Goal: Navigation & Orientation: Locate item on page

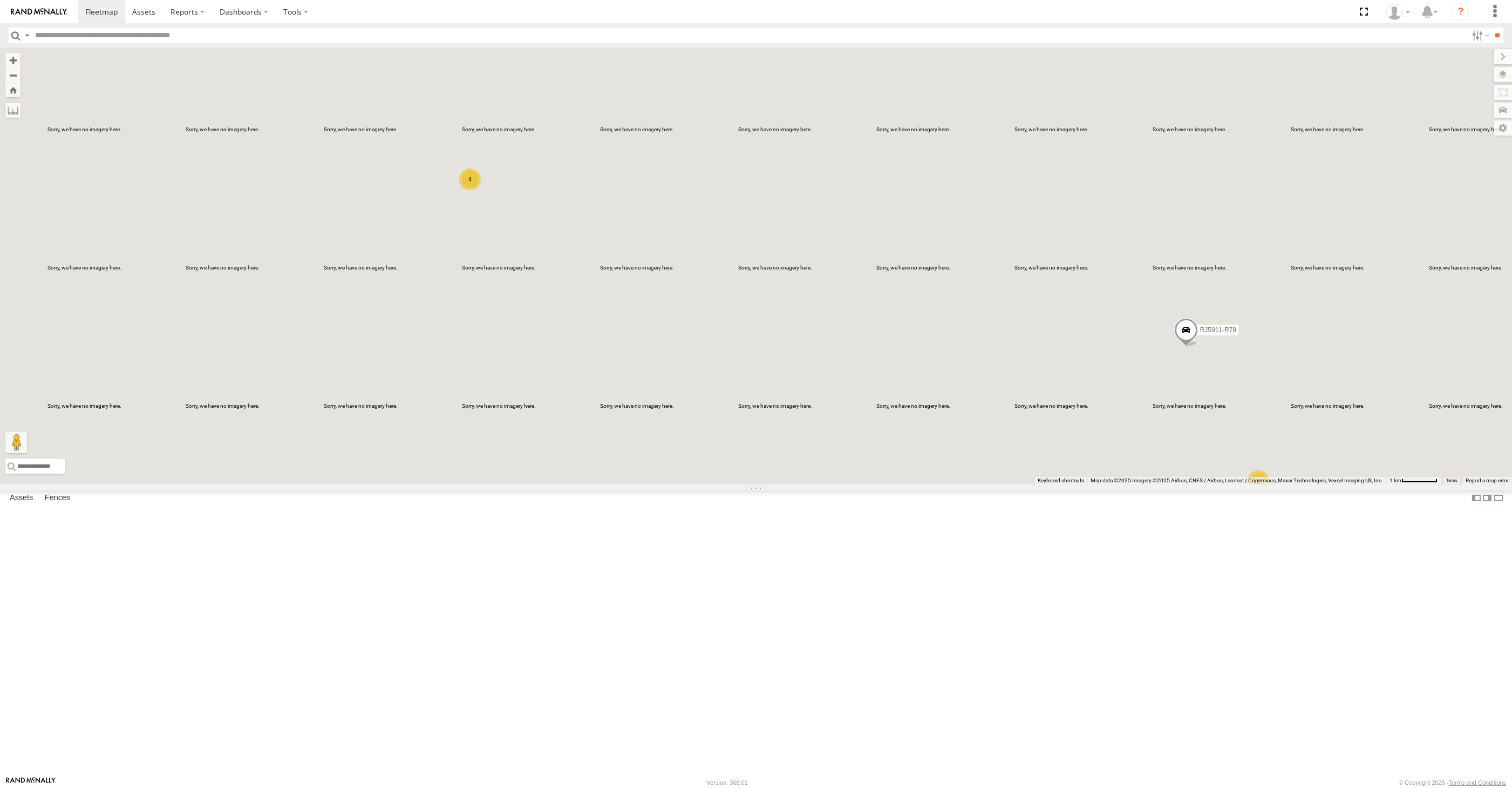
select select "**********"
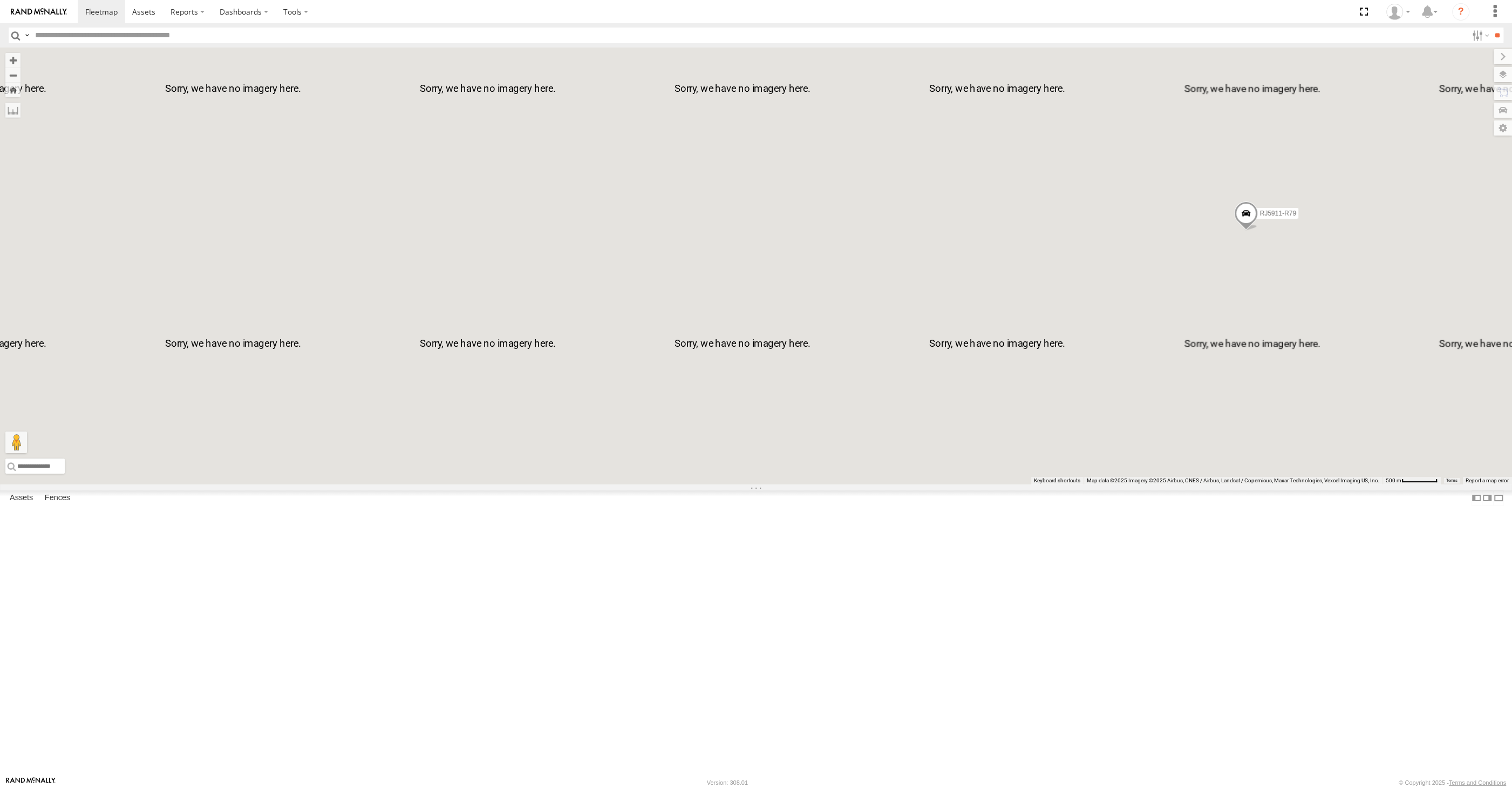
click at [1098, 485] on div "RJ5911-R79" at bounding box center [756, 266] width 1512 height 437
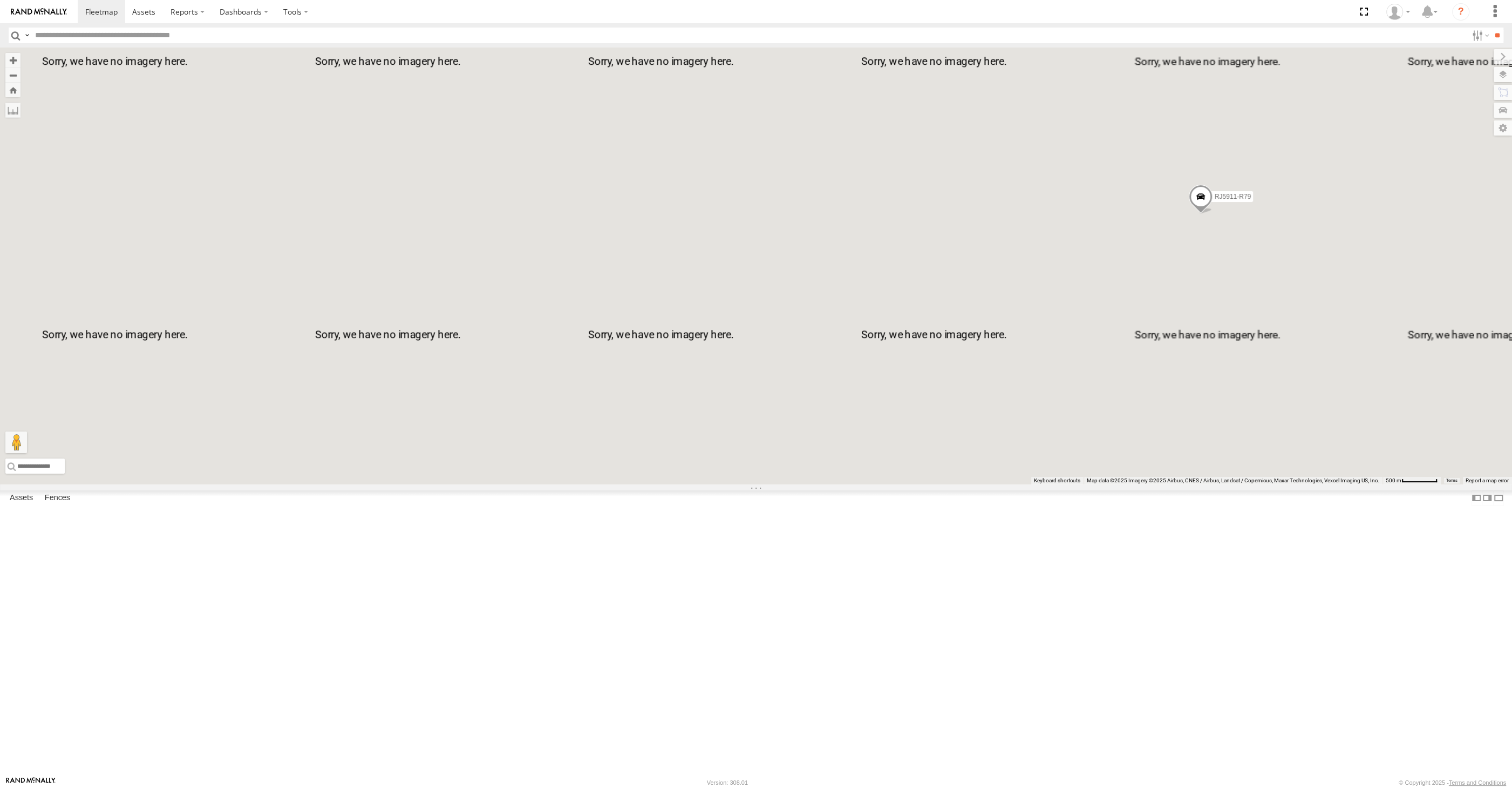
drag, startPoint x: 1148, startPoint y: 621, endPoint x: 1109, endPoint y: 602, distance: 43.4
click at [1142, 485] on div "RJ5911-R79" at bounding box center [756, 266] width 1512 height 437
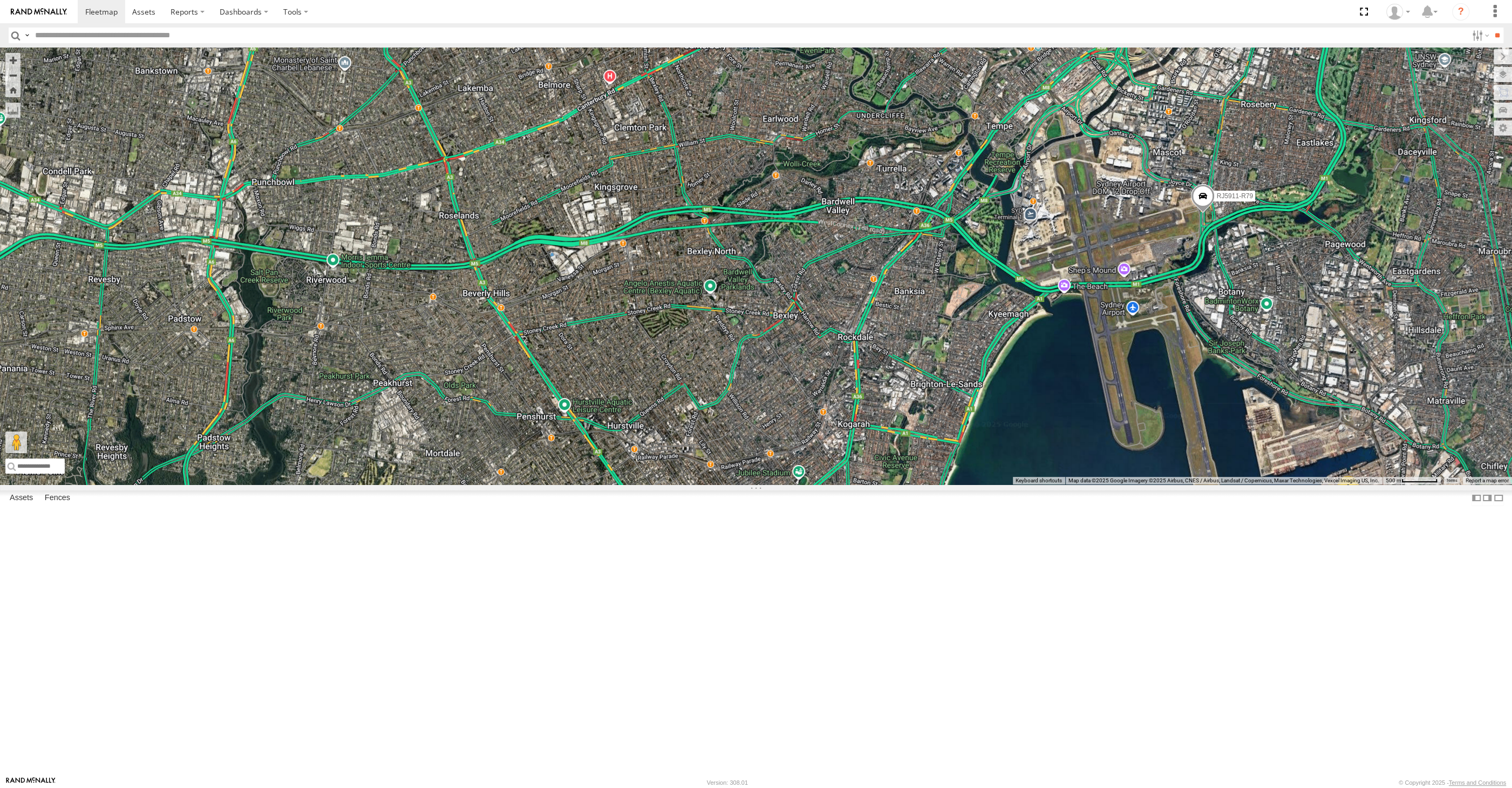
click at [1204, 213] on span at bounding box center [1203, 198] width 24 height 29
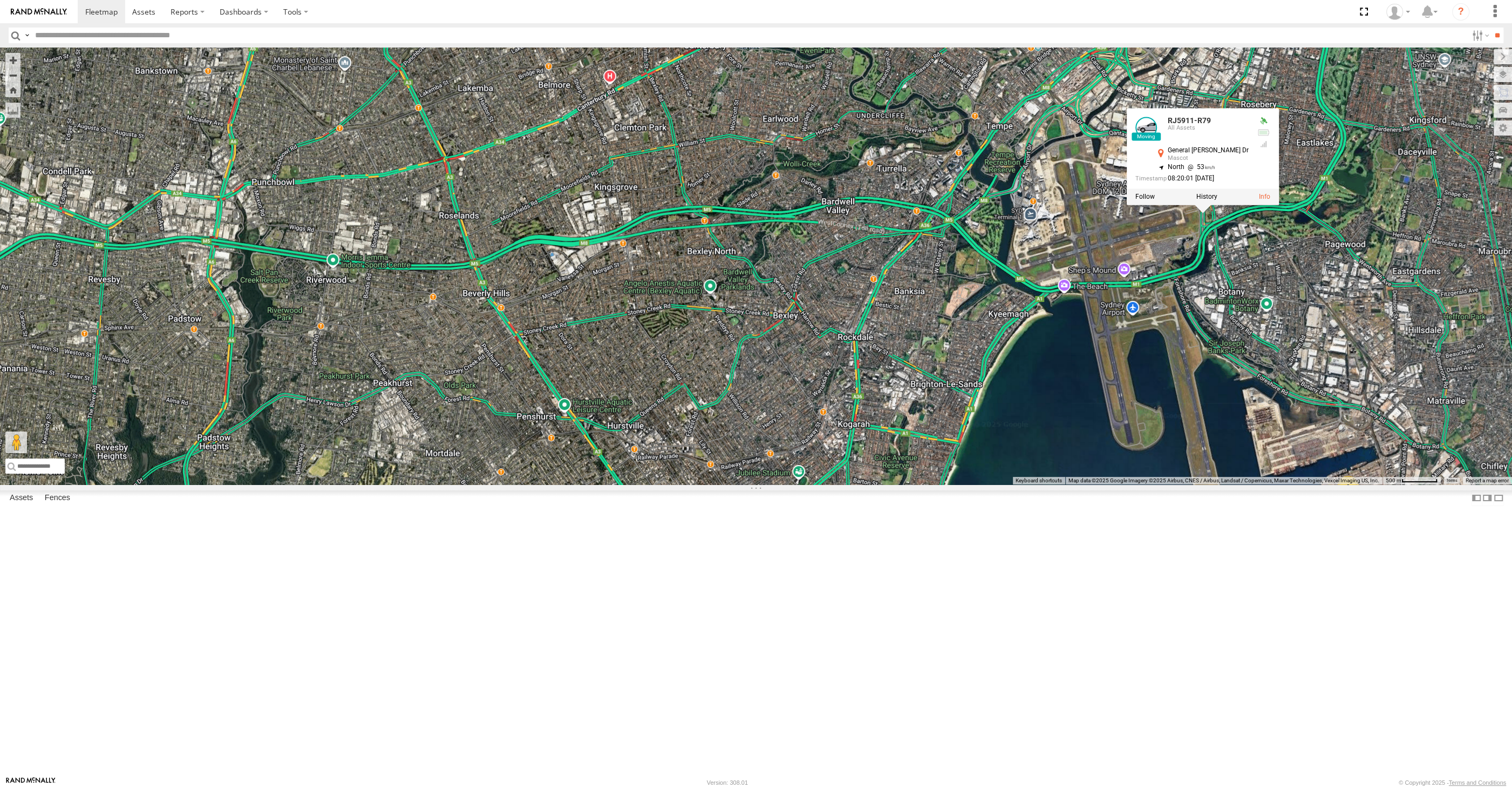
click at [1226, 443] on div "RJ5911-R79 2 RJ5911-R79 All Assets General [PERSON_NAME] Dr [PERSON_NAME] -33.9…" at bounding box center [756, 266] width 1512 height 437
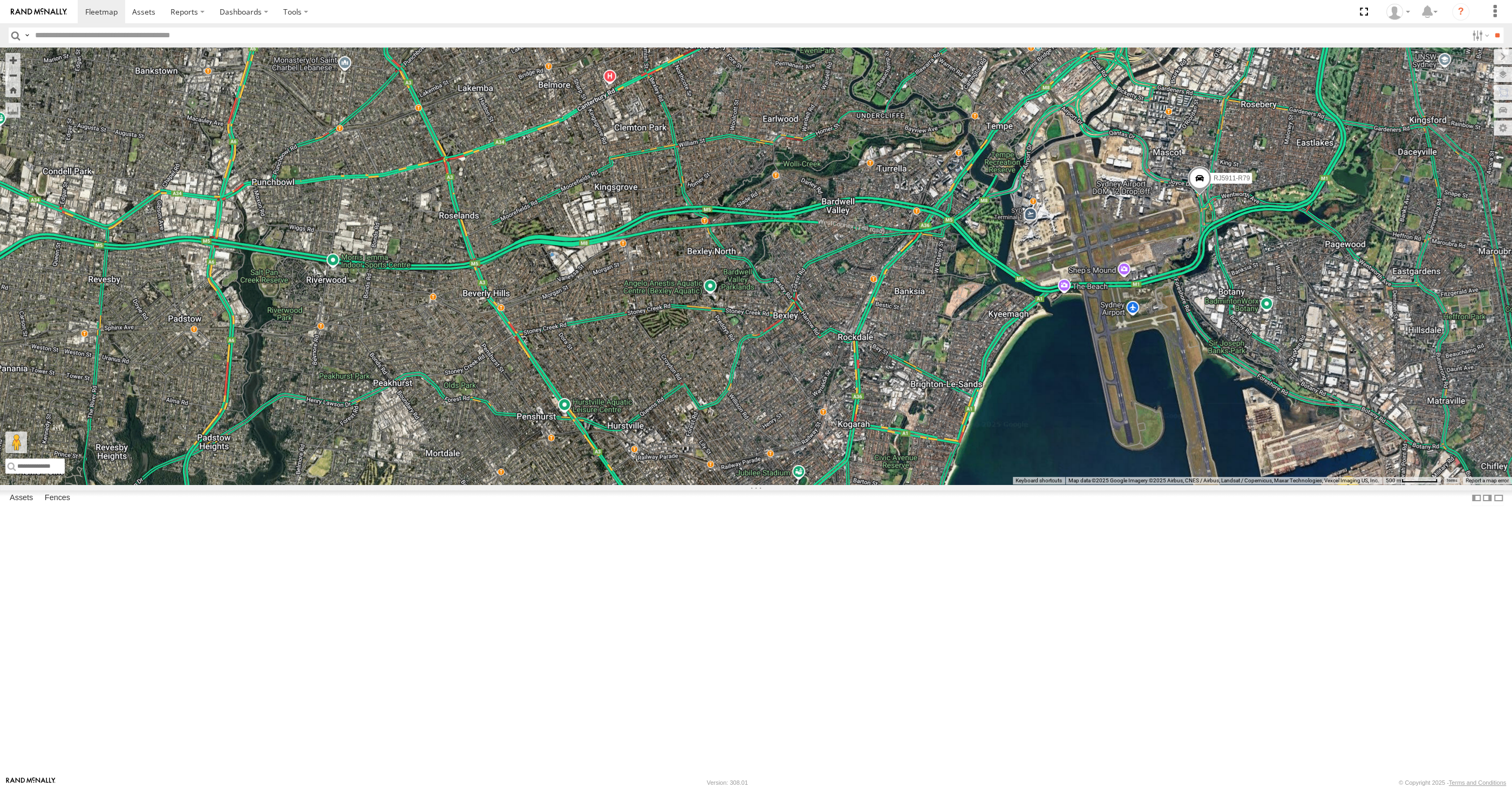
click at [1201, 195] on span at bounding box center [1200, 181] width 24 height 29
click at [1187, 373] on div "RJ5911-R79 2 RJ5911-R79 All Assets [PERSON_NAME] Dr [PERSON_NAME] -33.93365 , 1…" at bounding box center [756, 266] width 1512 height 437
drag, startPoint x: 908, startPoint y: 541, endPoint x: 929, endPoint y: 549, distance: 22.5
click at [929, 485] on div "RJ5911-R79 2" at bounding box center [756, 266] width 1512 height 437
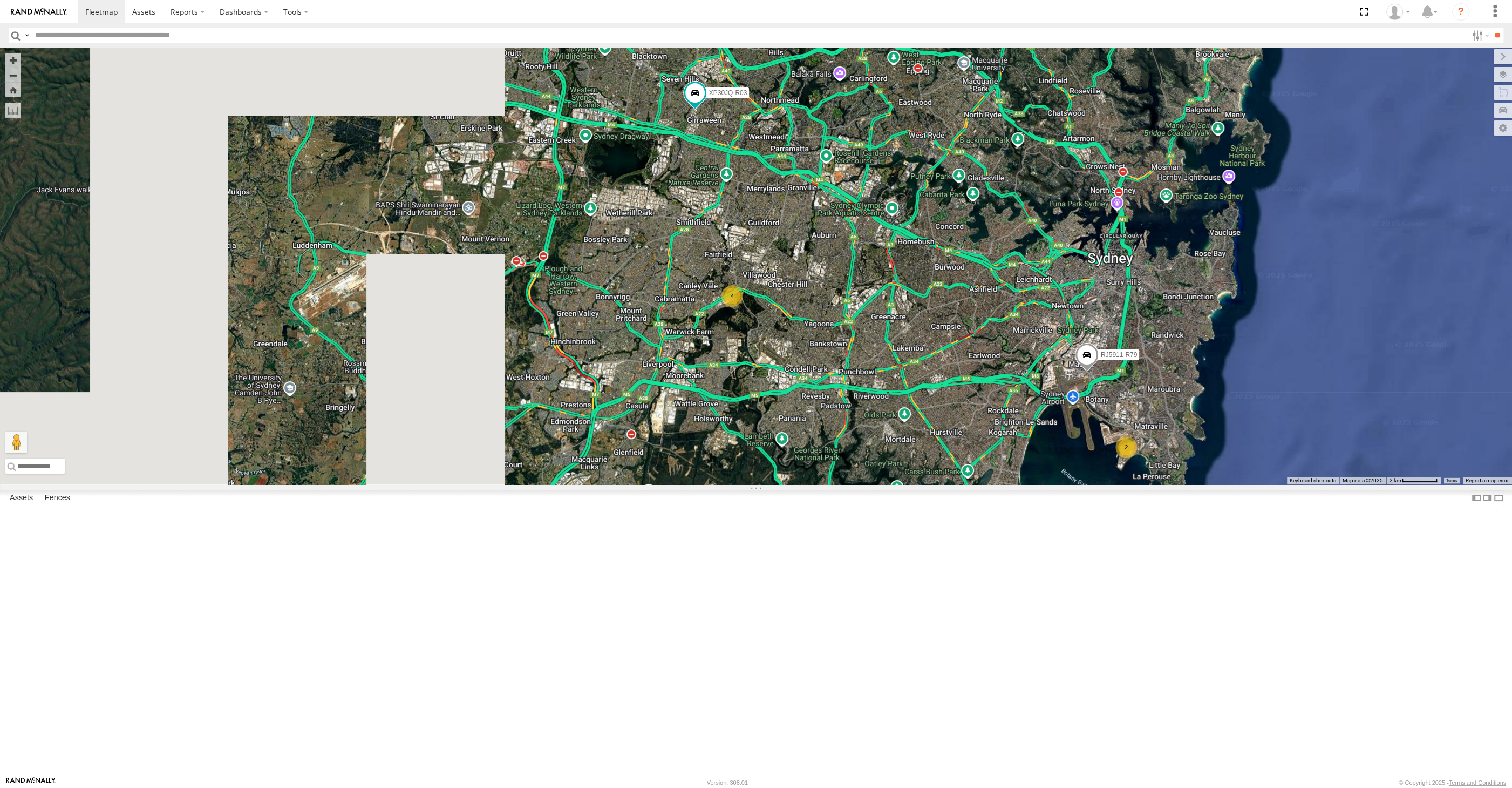
click at [936, 485] on div "RJ5911-R79 XP30JQ-R03 2 4" at bounding box center [756, 266] width 1512 height 437
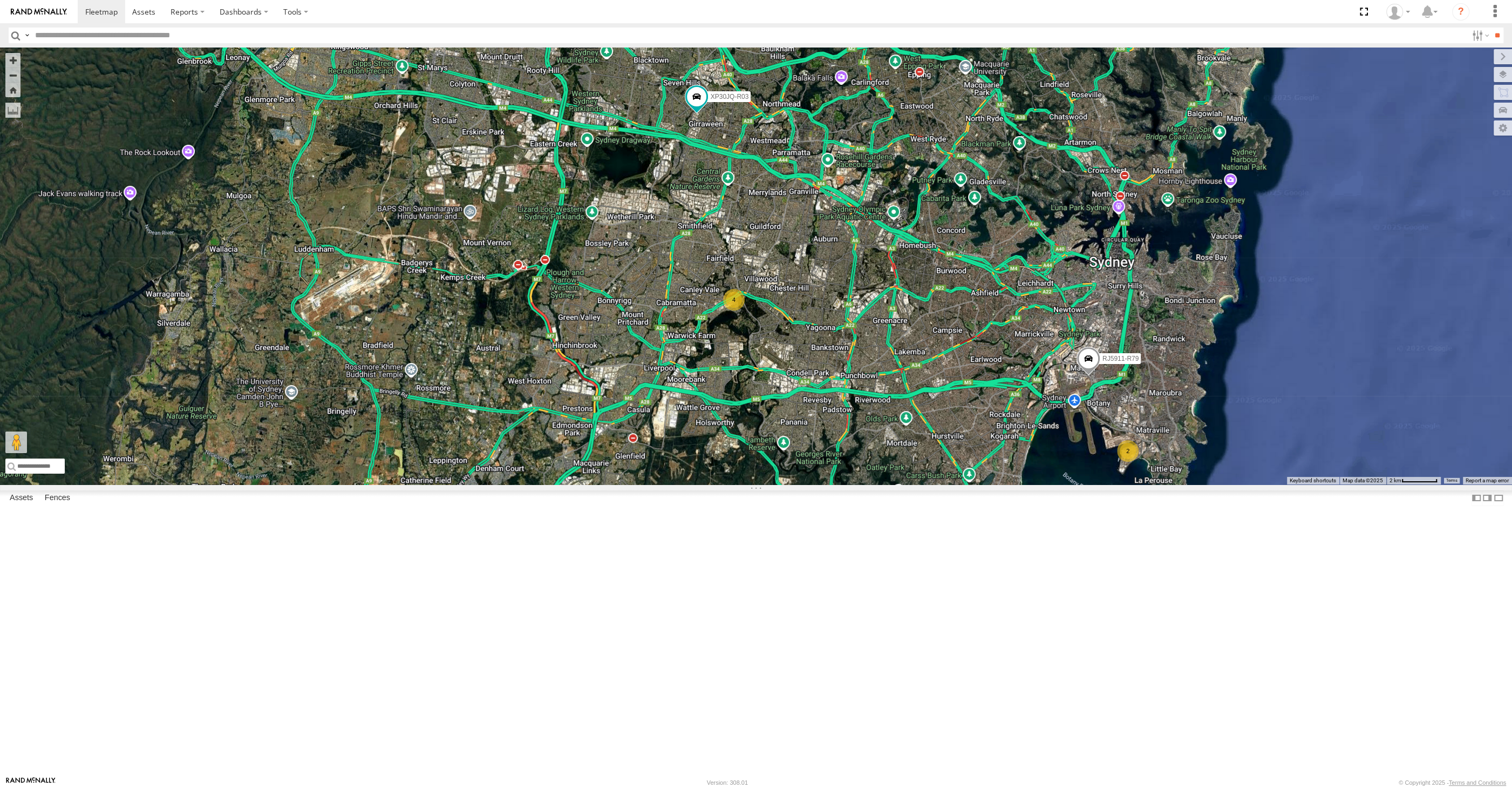
click at [902, 485] on div "RJ5911-R79 XP30JQ-R03 2 4" at bounding box center [756, 266] width 1512 height 437
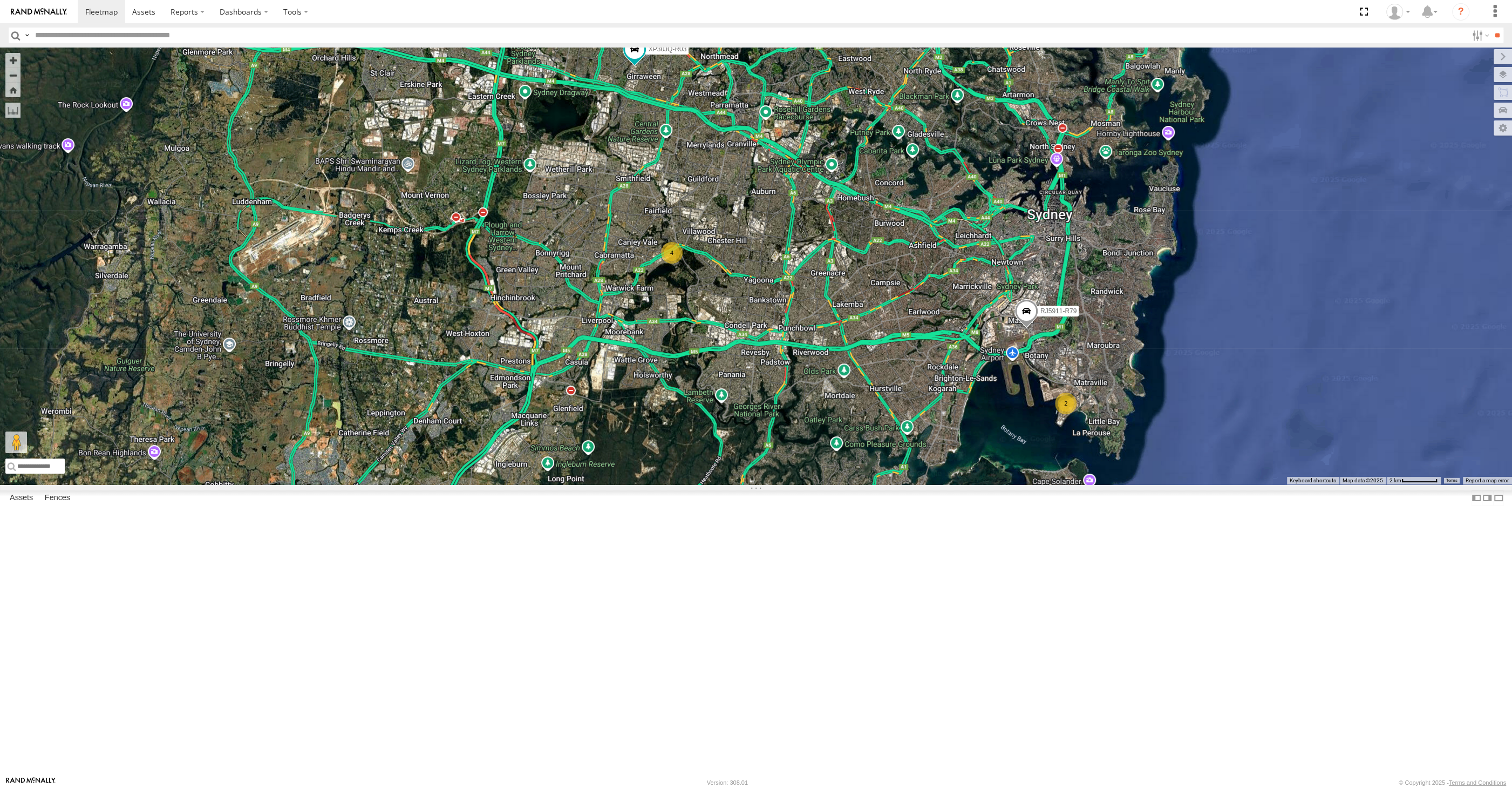
click at [902, 485] on div "RJ5911-R79 XP30JQ-R03 2 4" at bounding box center [756, 266] width 1512 height 437
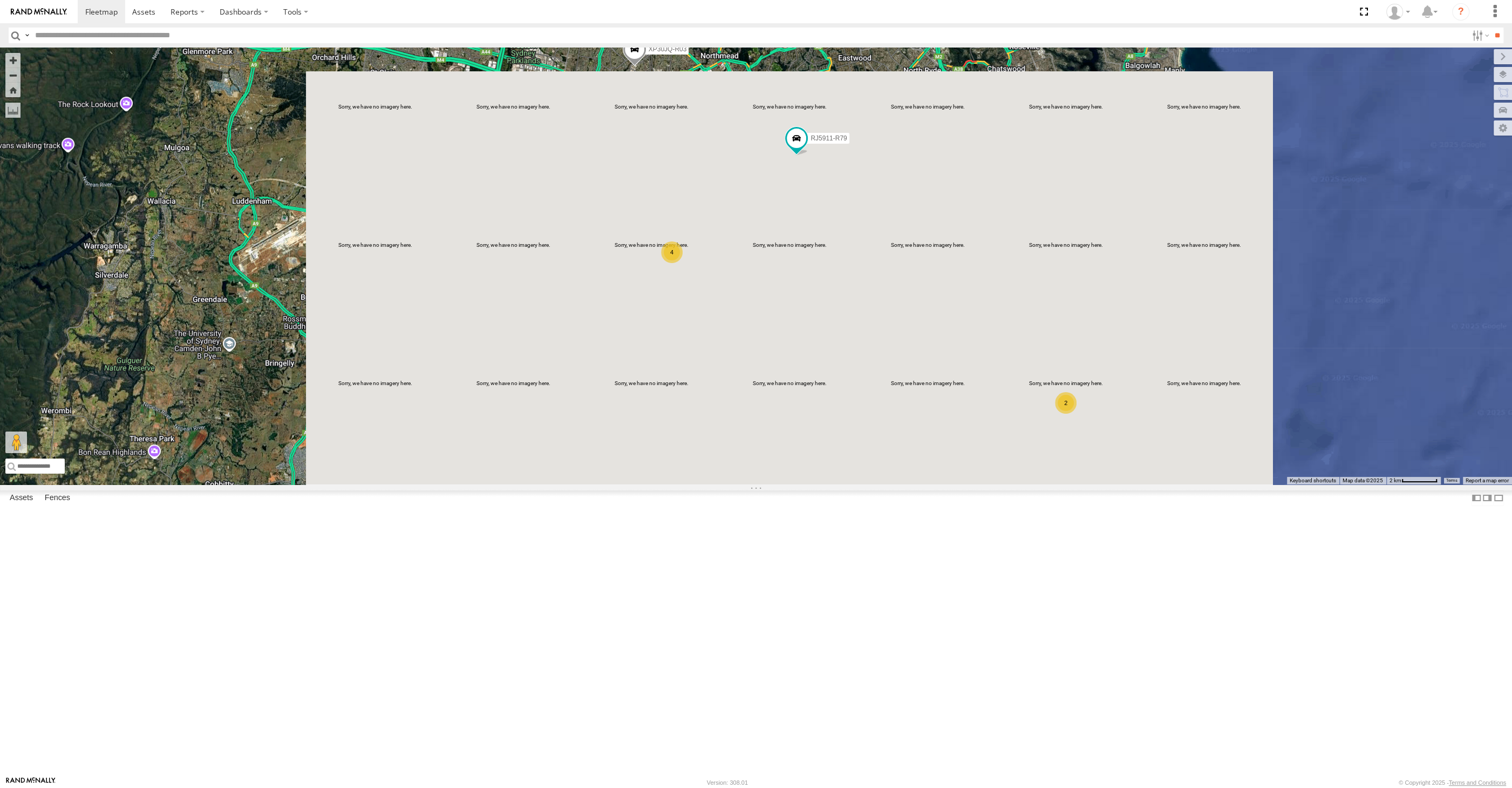
click at [822, 405] on div "XP30JQ-R03 RJ5911-R79 2 4" at bounding box center [756, 266] width 1512 height 437
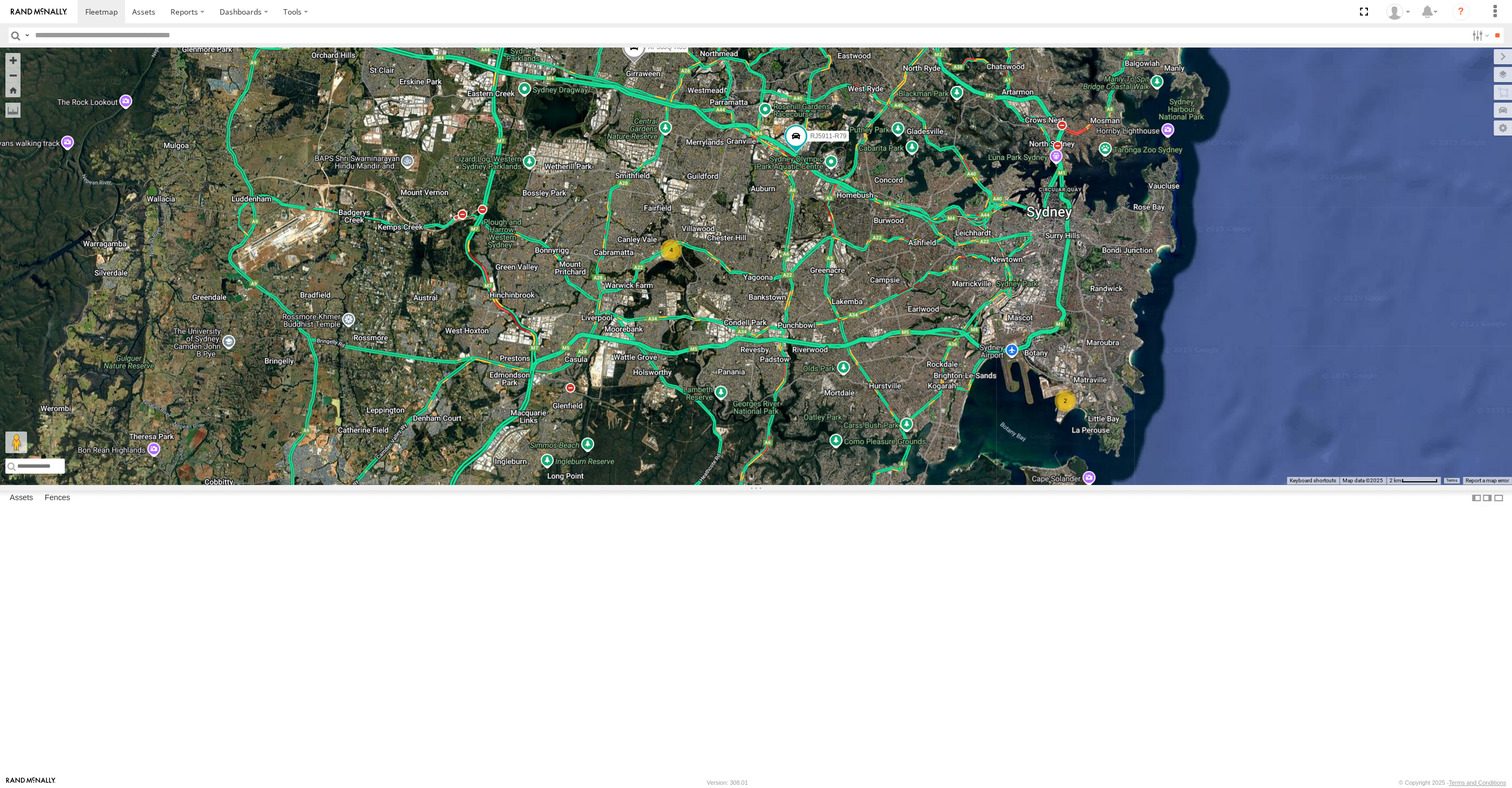
drag, startPoint x: 840, startPoint y: 396, endPoint x: 838, endPoint y: 371, distance: 25.1
click at [839, 394] on div "XP30JQ-R03 RJ5911-R79 2 4" at bounding box center [756, 266] width 1512 height 437
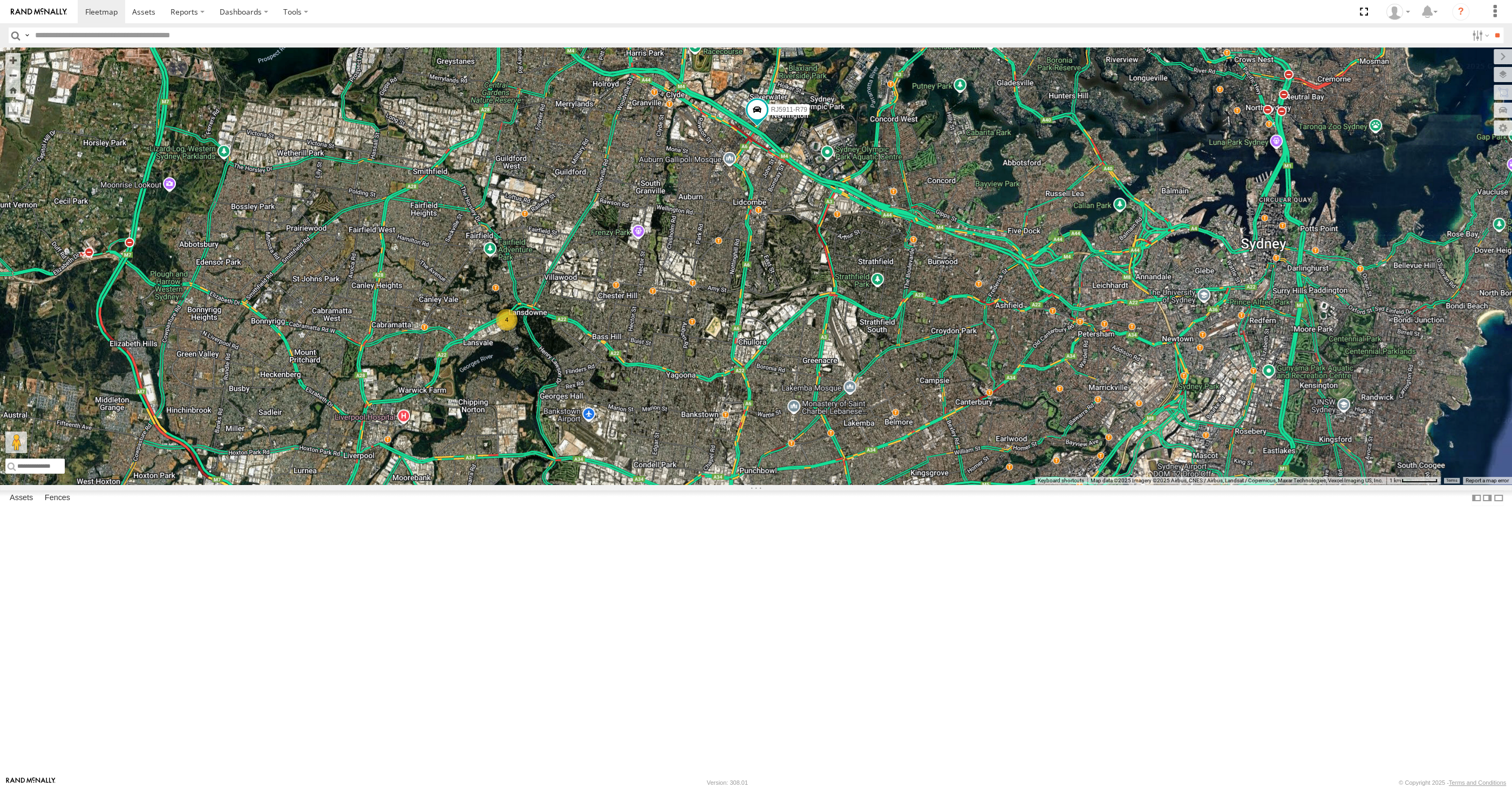
drag, startPoint x: 859, startPoint y: 445, endPoint x: 845, endPoint y: 428, distance: 22.0
click at [850, 431] on div "XP30JQ-R03 RJ5911-R79 2 4" at bounding box center [756, 266] width 1512 height 437
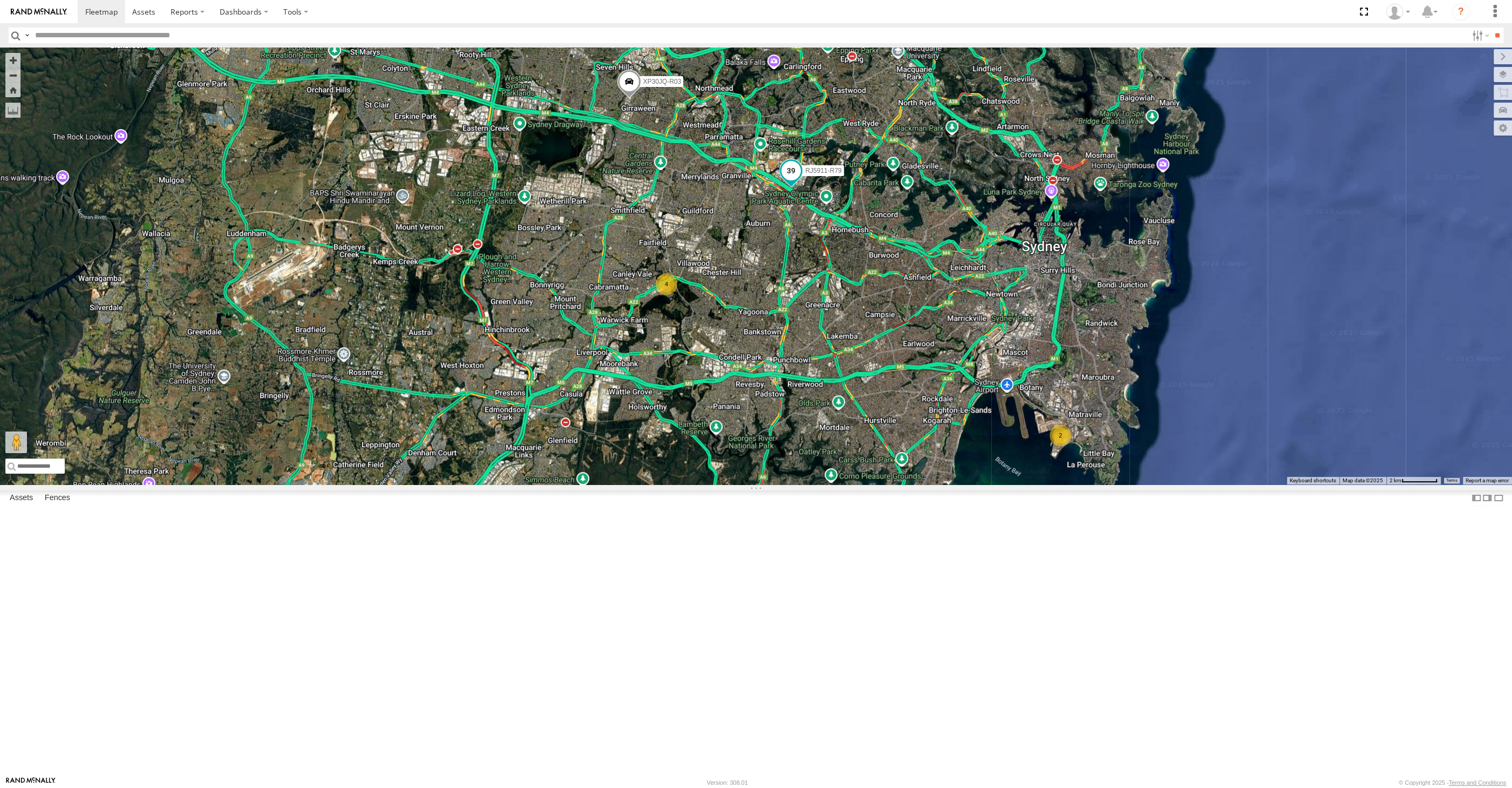
click at [789, 181] on span at bounding box center [791, 171] width 20 height 20
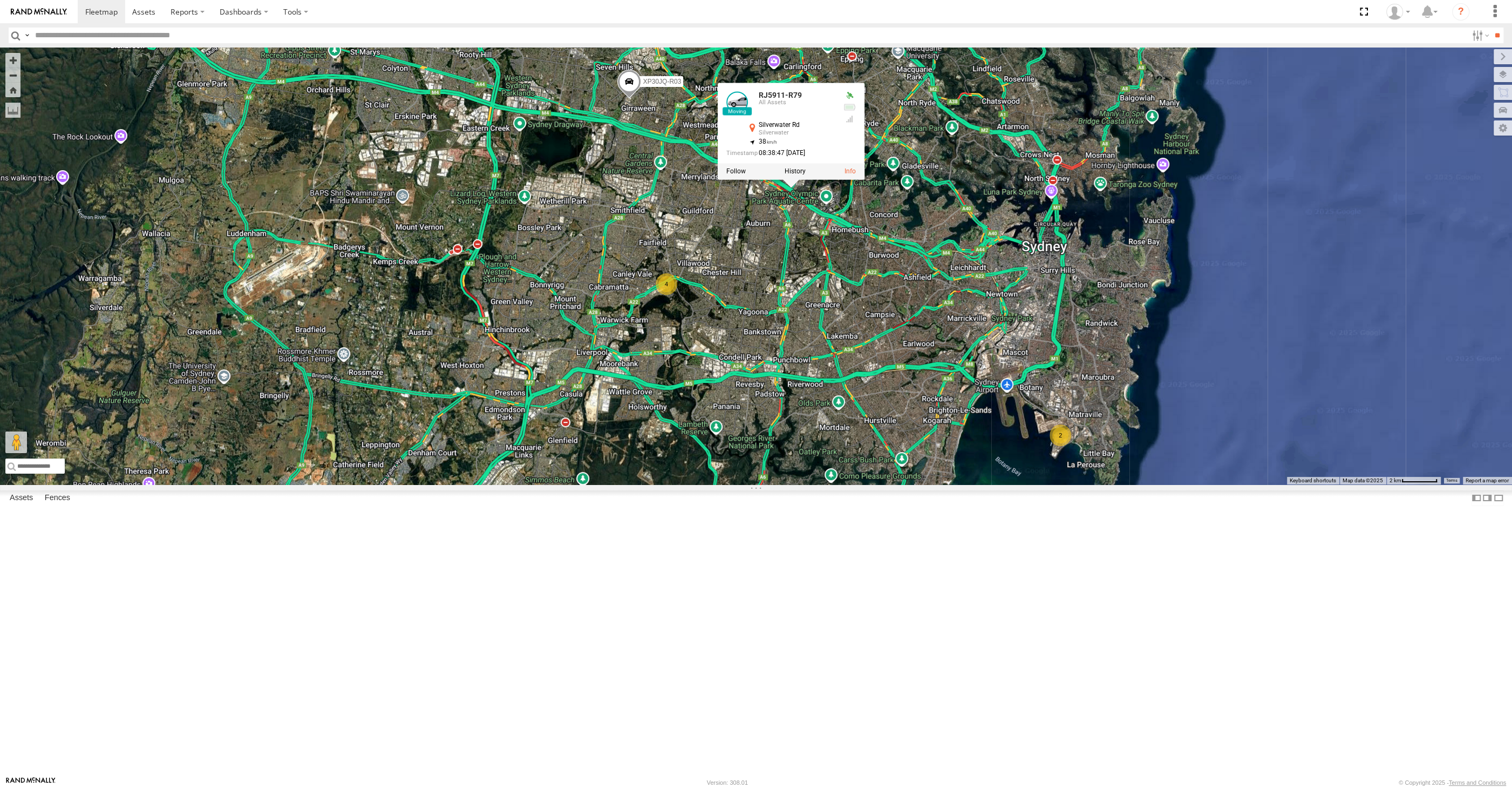
click at [811, 395] on div "XP30JQ-R03 RJ5911-R79 2 4 RJ5911-R79 All Assets Silverwater Rd Silverwater -33.…" at bounding box center [756, 266] width 1512 height 437
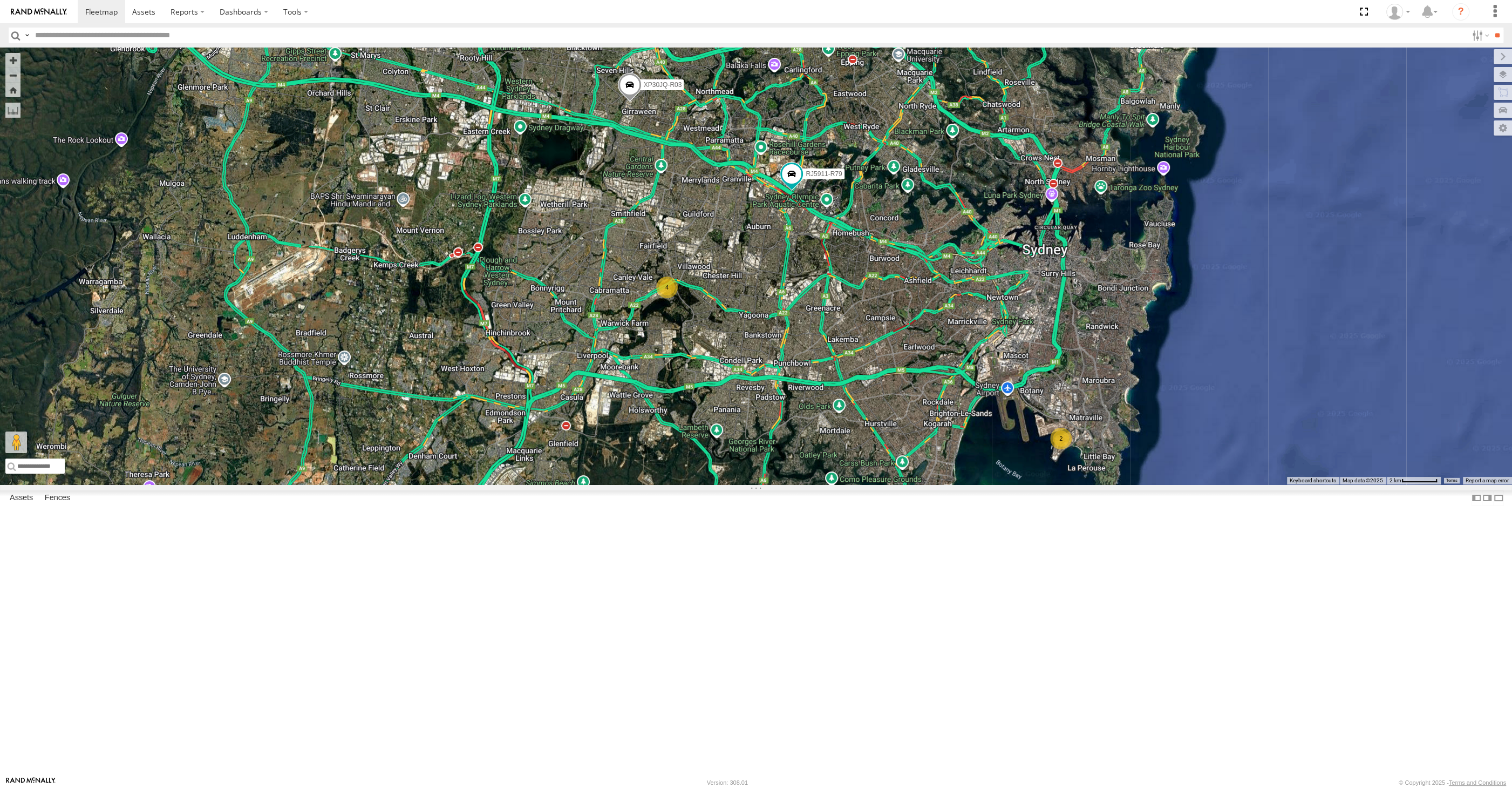
click at [1065, 485] on div "XP30JQ-R03 RJ5911-R79 2 4" at bounding box center [756, 266] width 1512 height 437
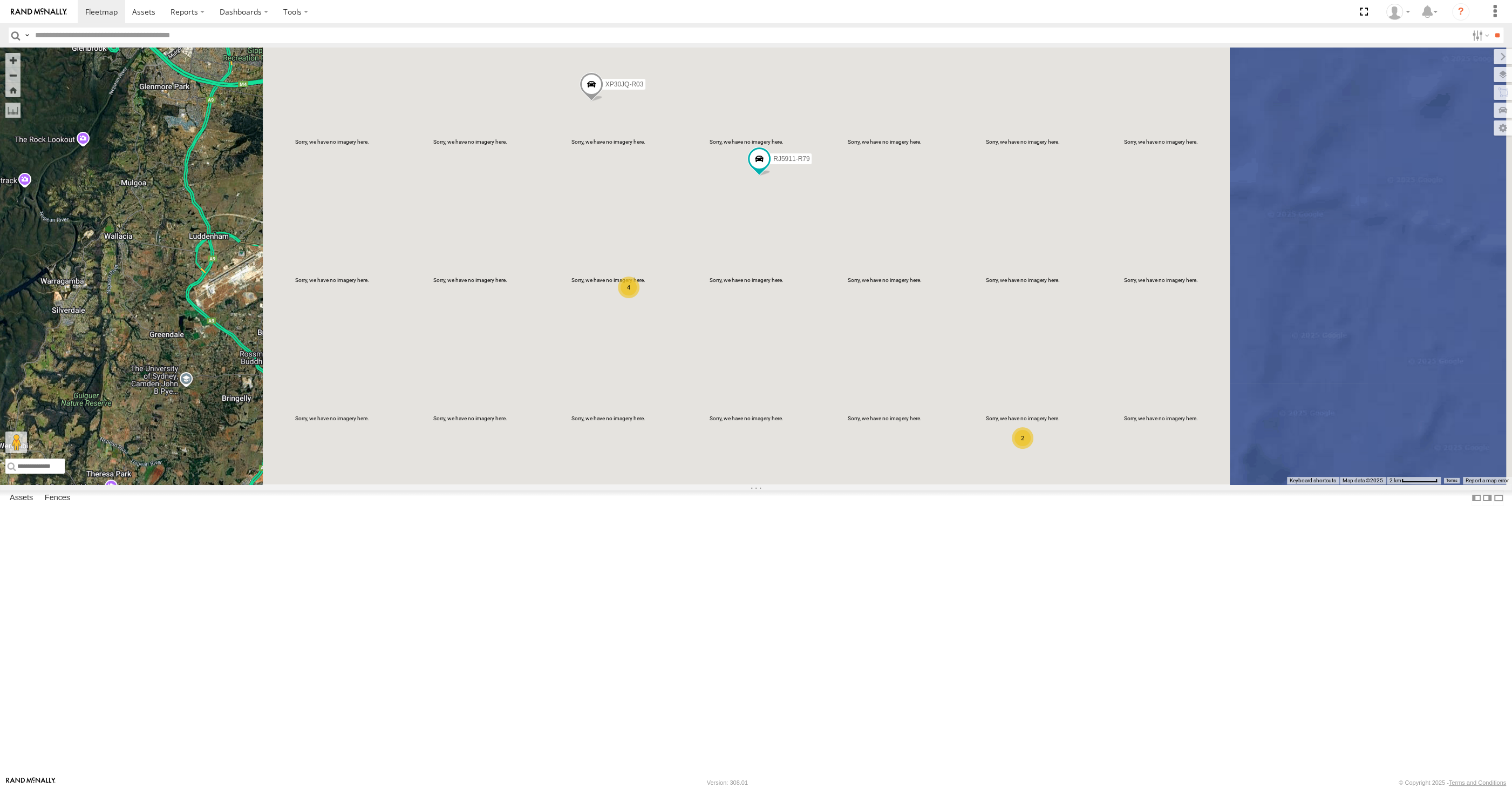
drag, startPoint x: 893, startPoint y: 522, endPoint x: 866, endPoint y: 537, distance: 30.9
click at [866, 485] on div "XP30JQ-R03 RJ5911-R79 2 4" at bounding box center [756, 266] width 1512 height 437
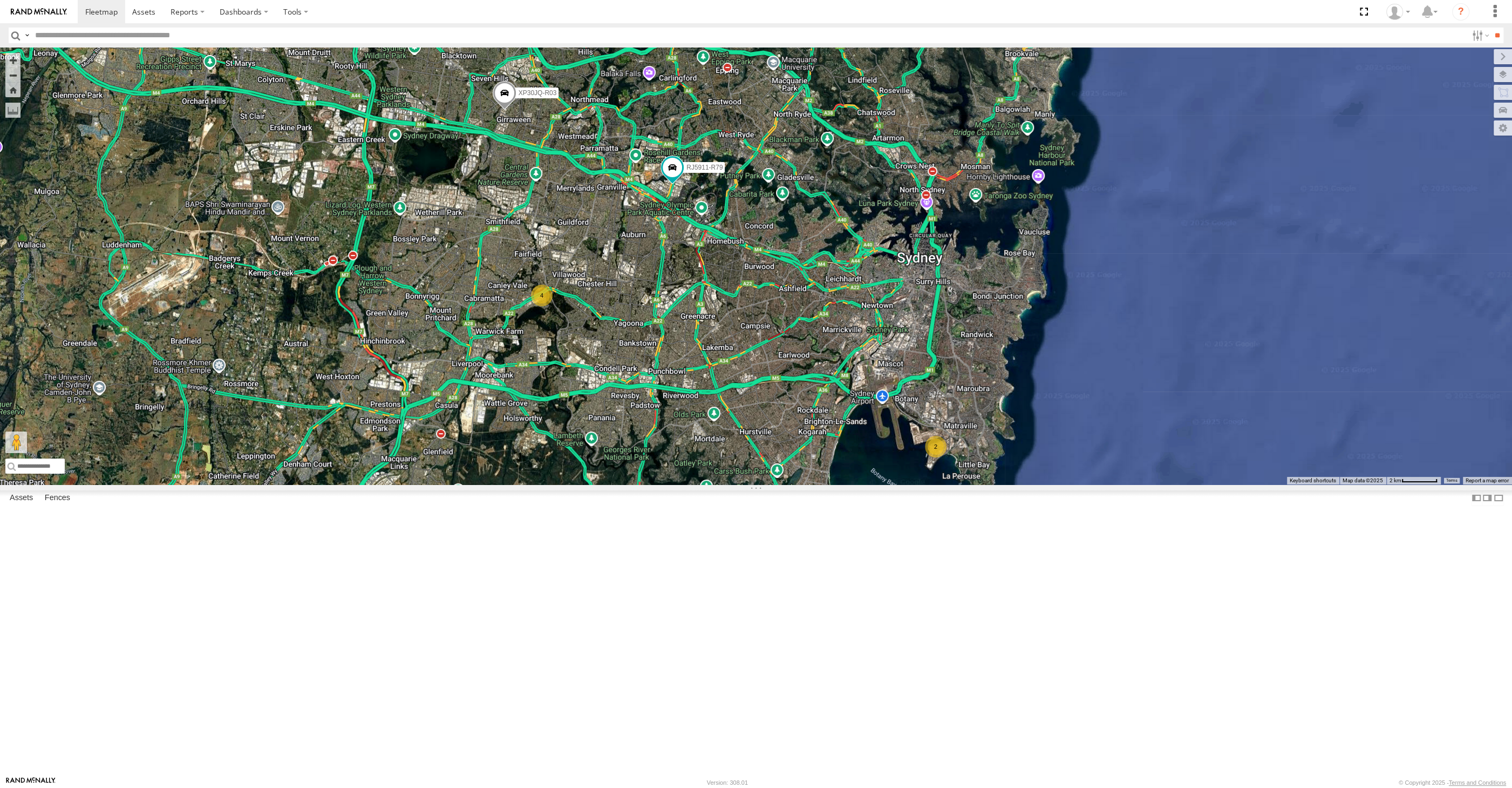
drag, startPoint x: 880, startPoint y: 526, endPoint x: 774, endPoint y: 542, distance: 107.2
click at [775, 485] on div "XP30JQ-R03 RJ5911-R79 2 4" at bounding box center [756, 266] width 1512 height 437
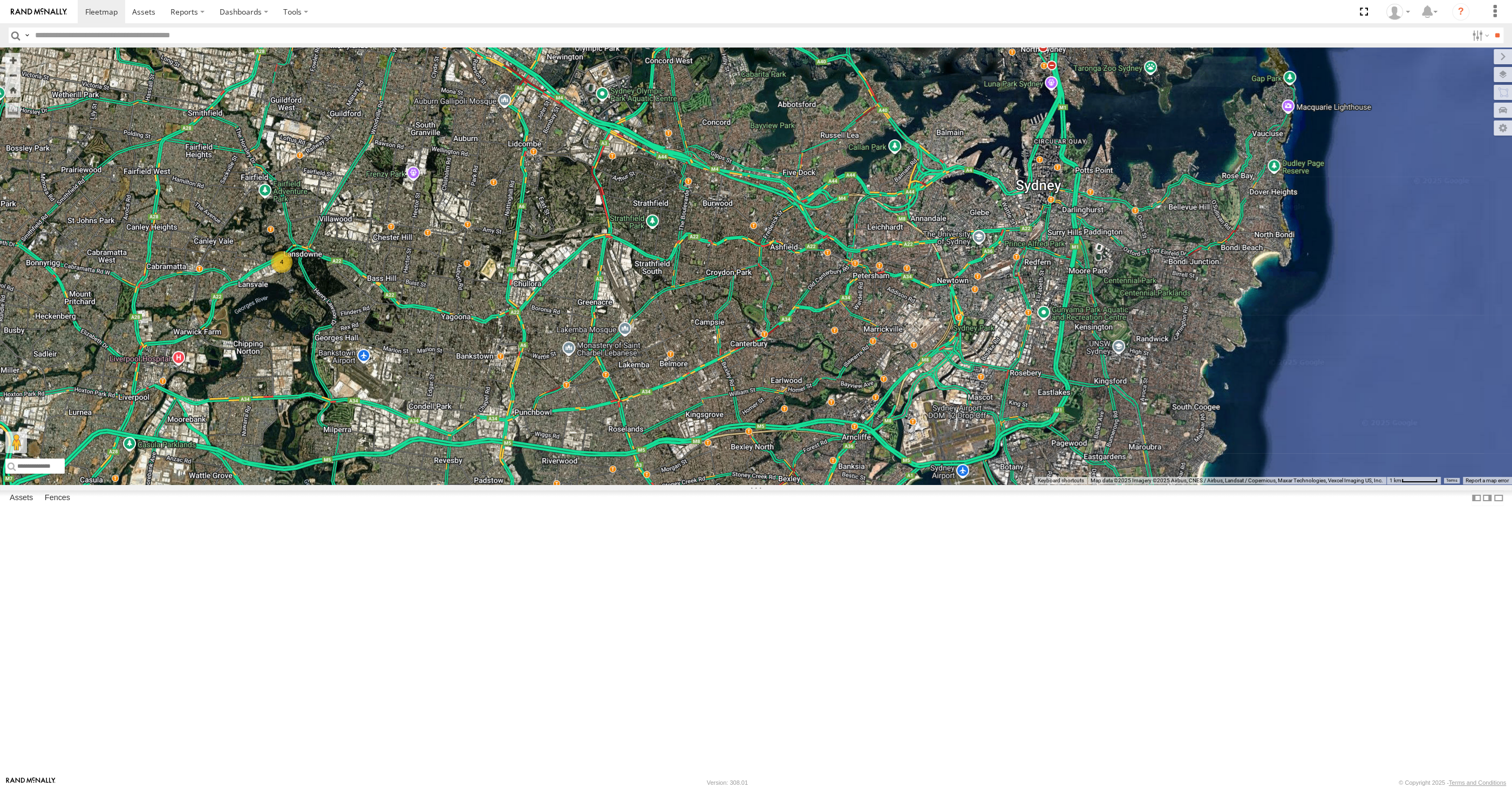
drag, startPoint x: 856, startPoint y: 546, endPoint x: 913, endPoint y: 627, distance: 99.0
click at [913, 485] on div "XP30JQ-R03 RJ5911-R79 XSNDHU-R04 4 XO74GU-R69" at bounding box center [756, 266] width 1512 height 437
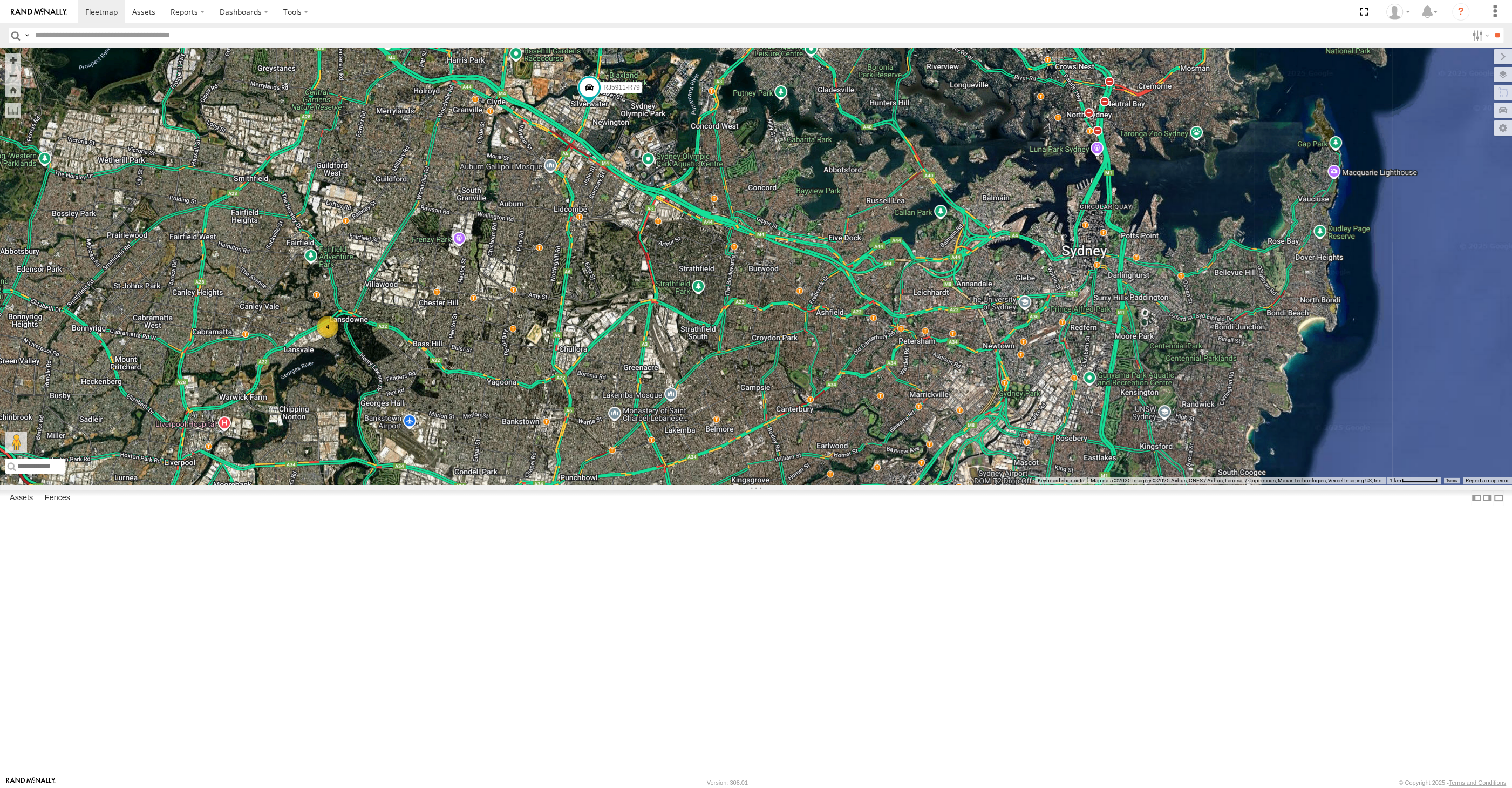
drag, startPoint x: 888, startPoint y: 557, endPoint x: 915, endPoint y: 594, distance: 45.8
click at [915, 485] on div "XP30JQ-R03 RJ5911-R79 XSNDHU-R04 4 XO74GU-R69" at bounding box center [756, 266] width 1512 height 437
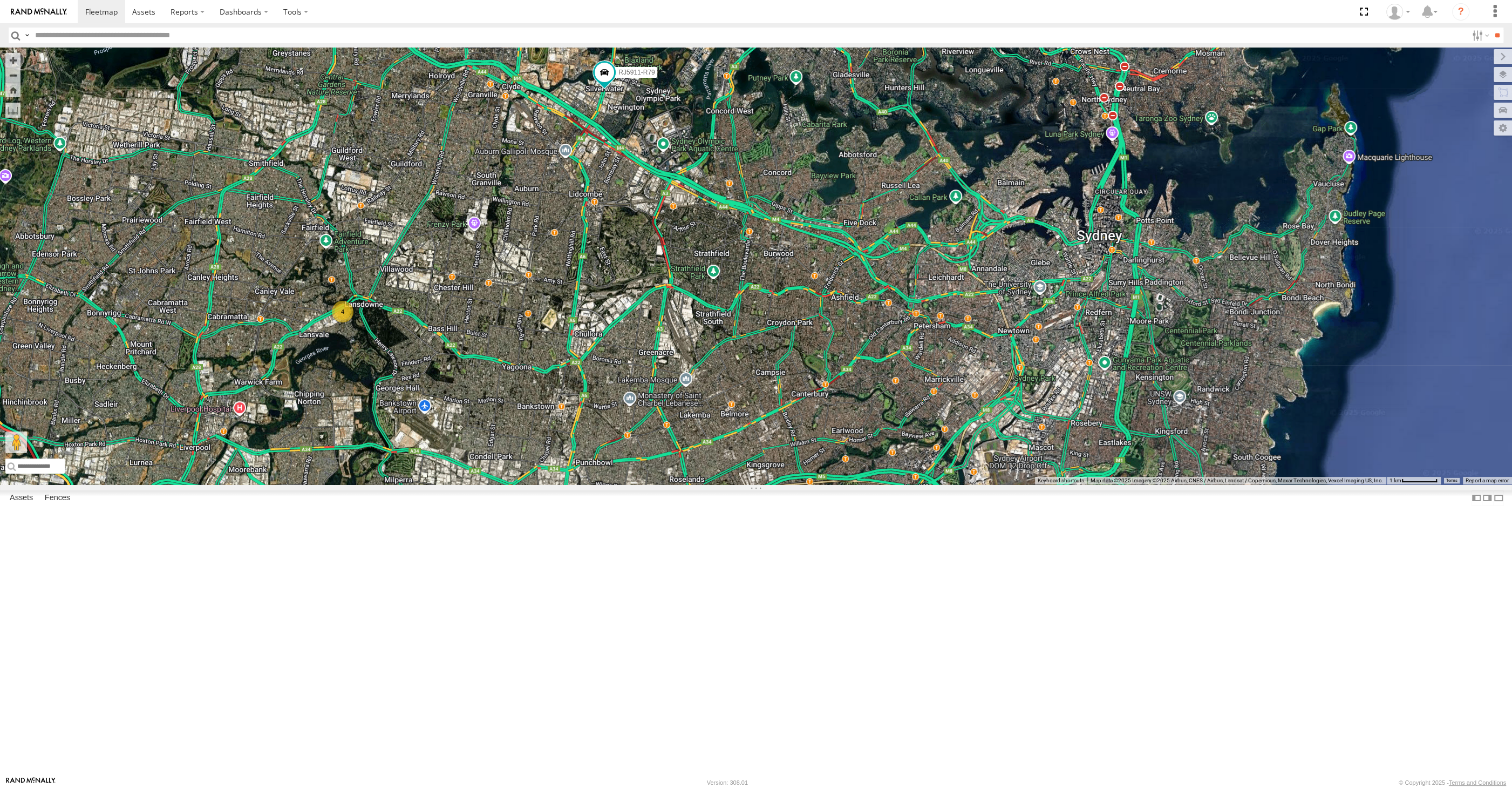
drag, startPoint x: 915, startPoint y: 568, endPoint x: 924, endPoint y: 550, distance: 20.1
click at [924, 485] on div "XP30JQ-R03 RJ5911-R79 XSNDHU-R04 4 XO74GU-R69" at bounding box center [756, 266] width 1512 height 437
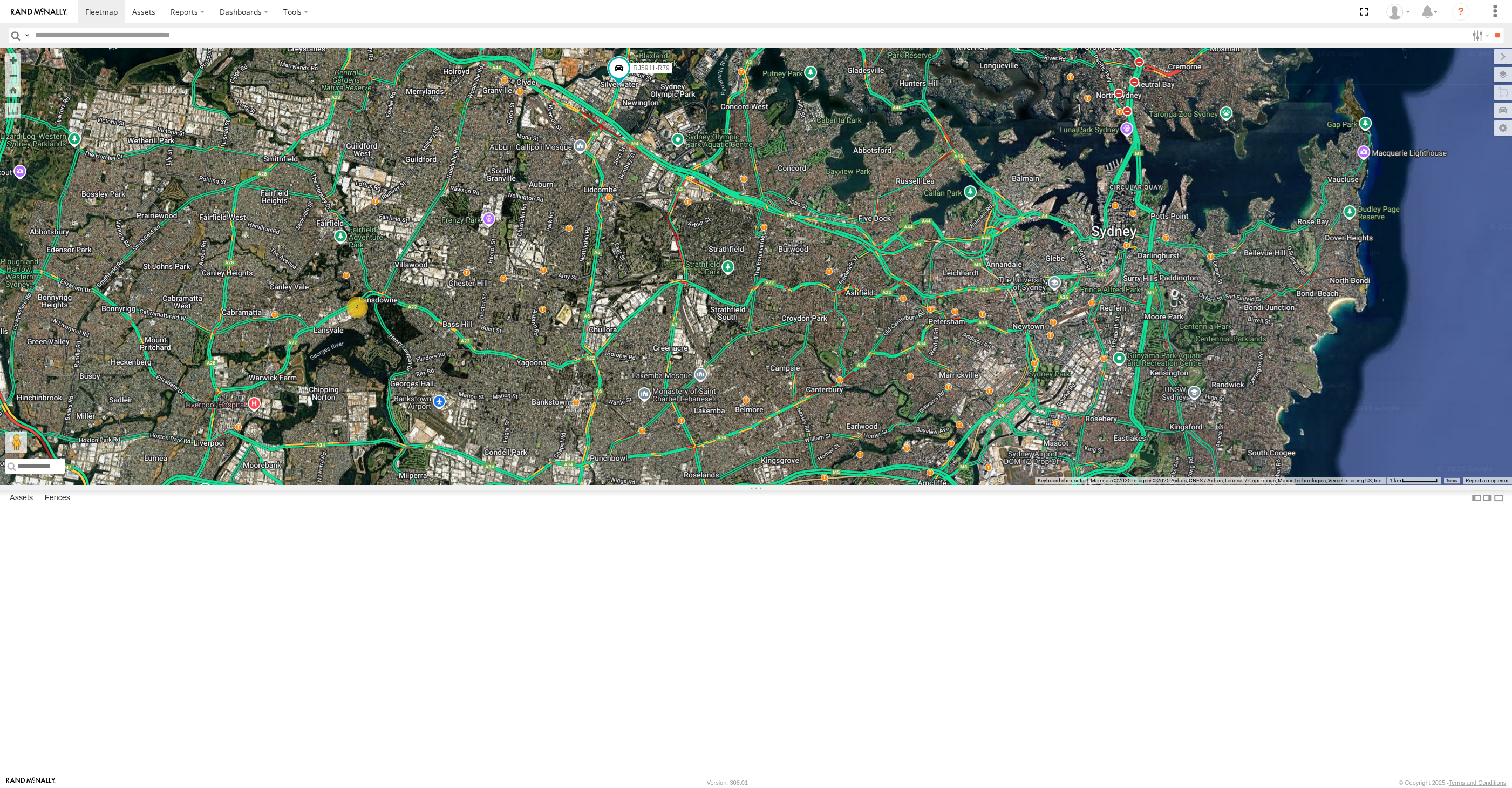
drag, startPoint x: 924, startPoint y: 550, endPoint x: 943, endPoint y: 547, distance: 19.2
click at [943, 485] on div "XP30JQ-R03 RJ5911-R79 XSNDHU-R04 4 XO74GU-R69" at bounding box center [756, 266] width 1512 height 437
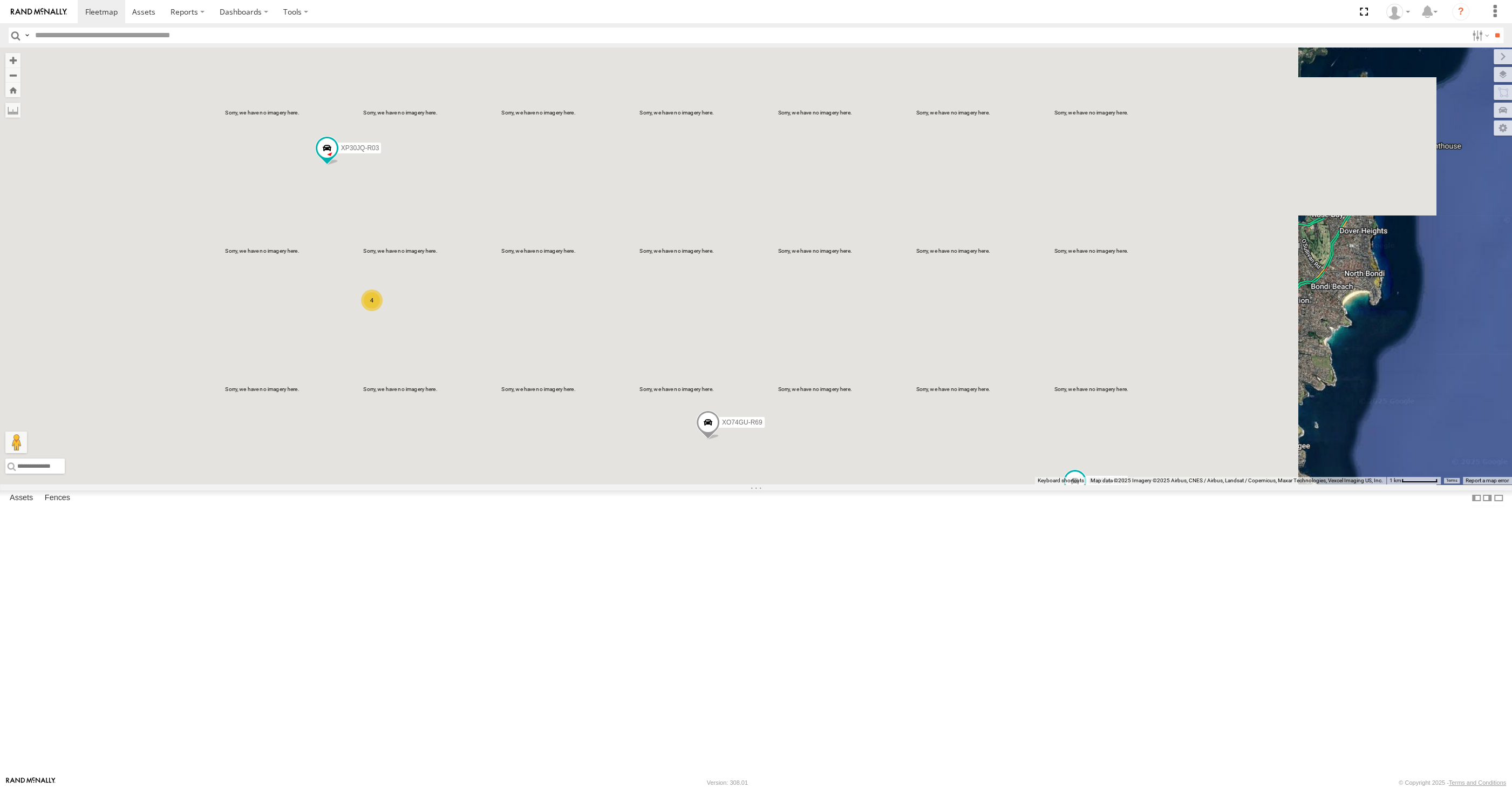
drag, startPoint x: 534, startPoint y: 603, endPoint x: 582, endPoint y: 584, distance: 51.6
click at [583, 485] on div "XP30JQ-R03 XSNDHU-R04 RJ5911-R79 XO74GU-R69 4" at bounding box center [756, 266] width 1512 height 437
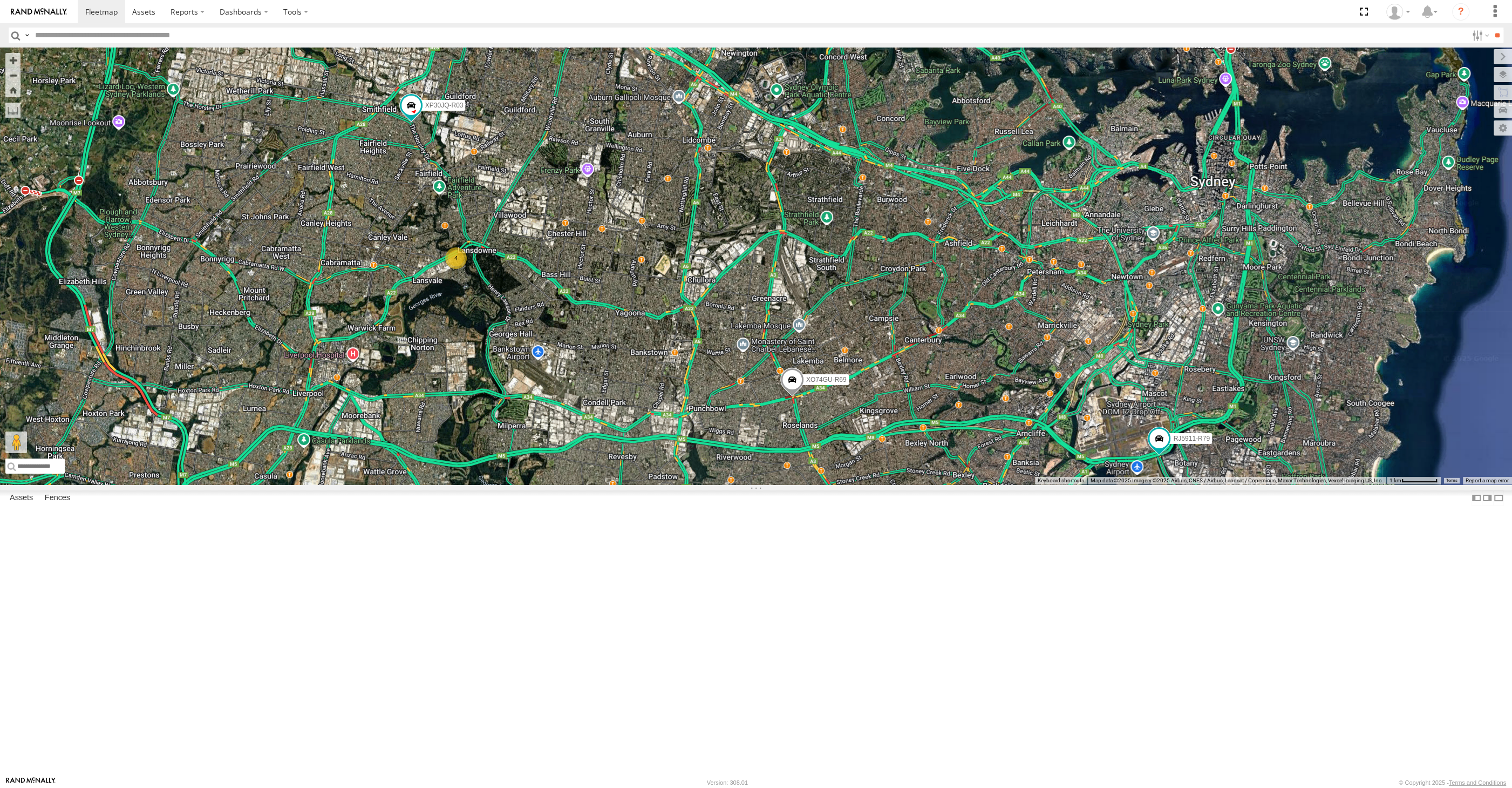
drag, startPoint x: 1043, startPoint y: 631, endPoint x: 1032, endPoint y: 626, distance: 12.1
click at [1038, 485] on div "XP30JQ-R03 XSNDHU-R04 RJ5911-R79 XO74GU-R69 4" at bounding box center [756, 266] width 1512 height 437
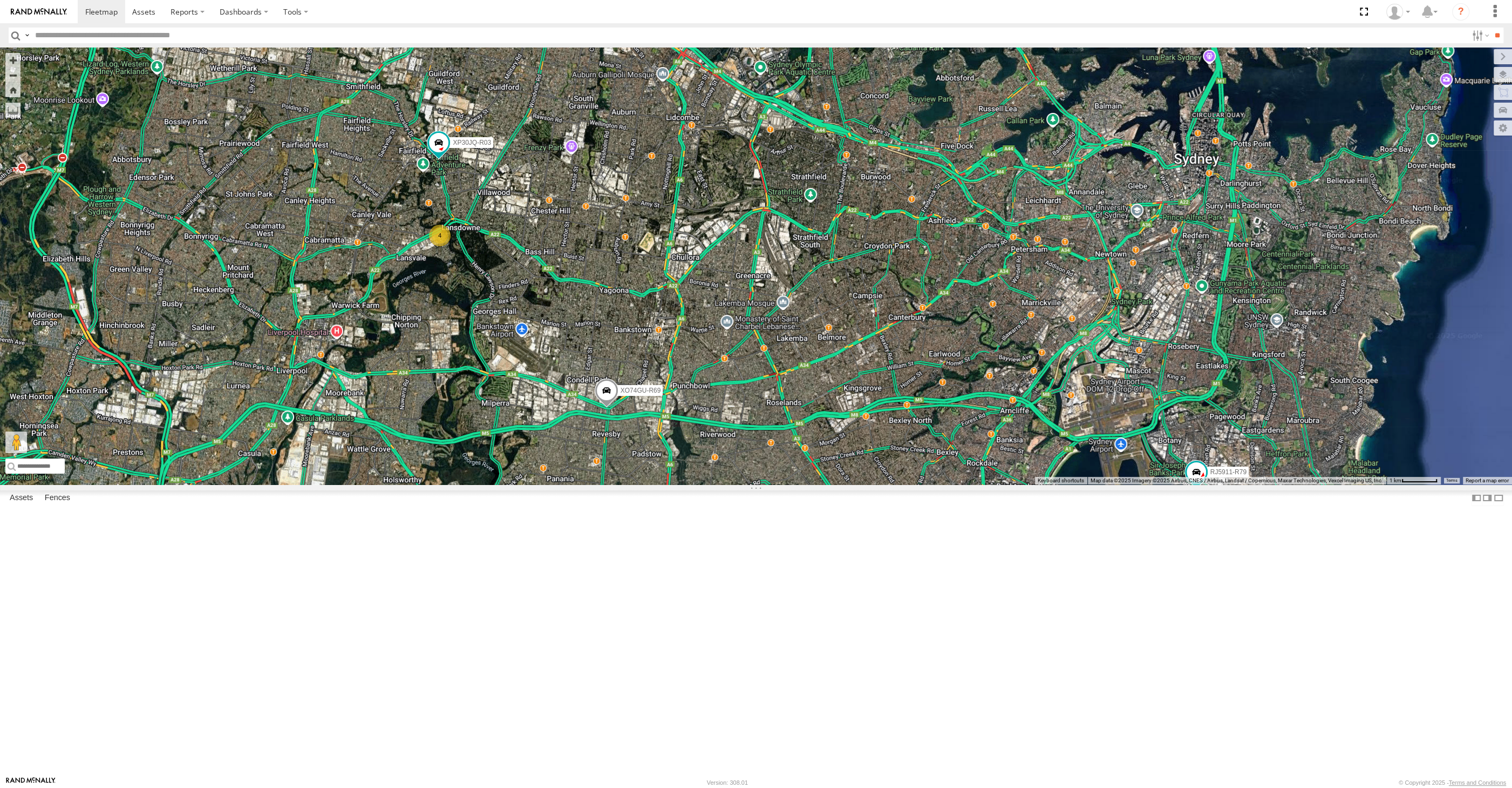
drag, startPoint x: 739, startPoint y: 504, endPoint x: 738, endPoint y: 495, distance: 9.1
click at [738, 485] on div "XP30JQ-R03 XSNDHU-R04 RJ5911-R79 XO74GU-R69 4" at bounding box center [756, 266] width 1512 height 437
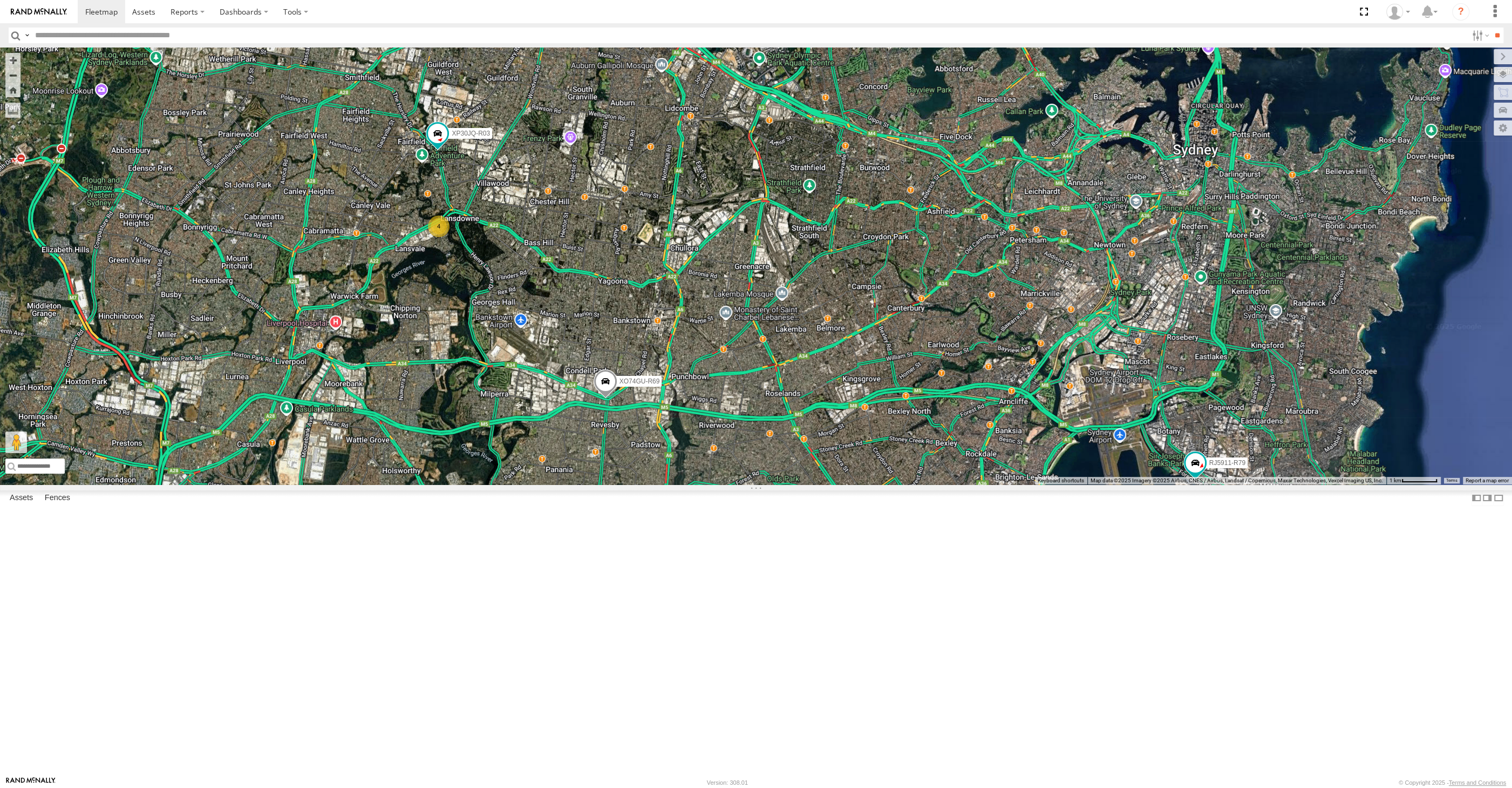
drag, startPoint x: 753, startPoint y: 564, endPoint x: 744, endPoint y: 553, distance: 14.2
click at [746, 485] on div "XP30JQ-R03 XSNDHU-R04 RJ5911-R79 XO74GU-R69 4" at bounding box center [756, 266] width 1512 height 437
